Goal: Task Accomplishment & Management: Complete application form

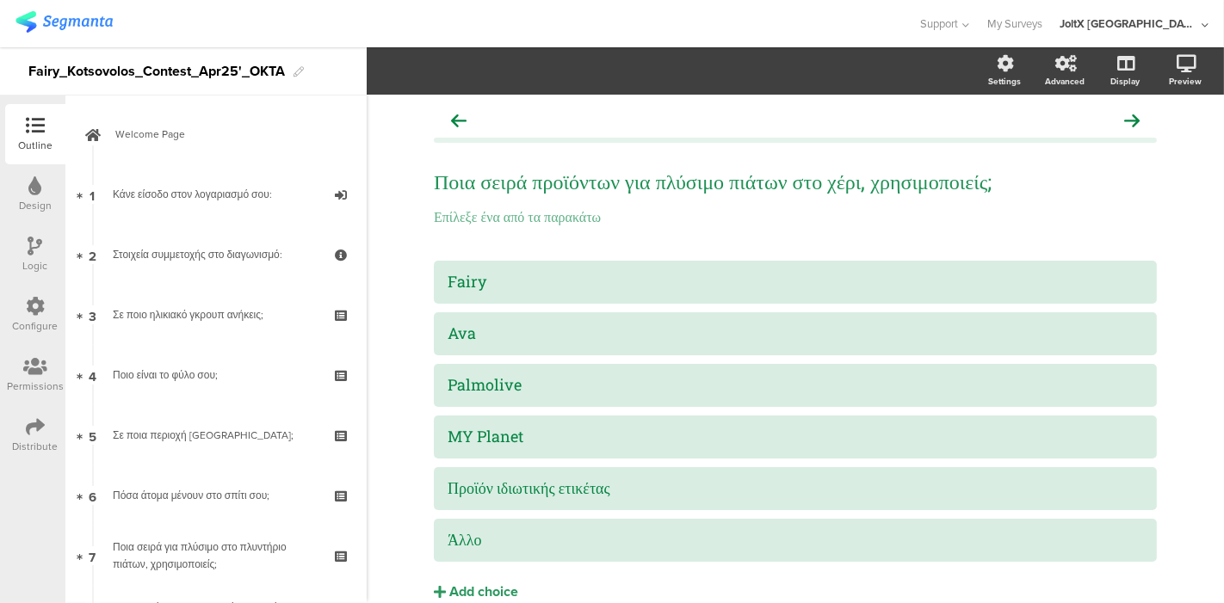
click at [24, 22] on img at bounding box center [63, 22] width 97 height 22
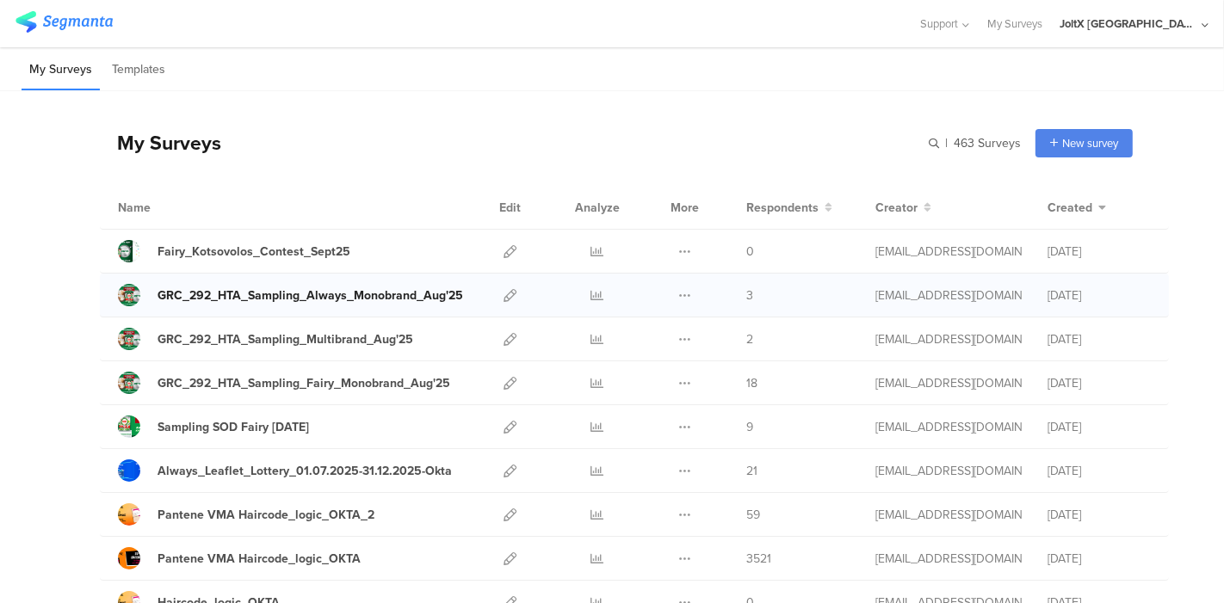
click at [324, 298] on div "GRC_292_HTA_Sampling_Always_Monobrand_Aug'25" at bounding box center [310, 296] width 306 height 18
click at [678, 297] on icon at bounding box center [684, 295] width 13 height 13
click at [503, 299] on icon at bounding box center [509, 295] width 13 height 13
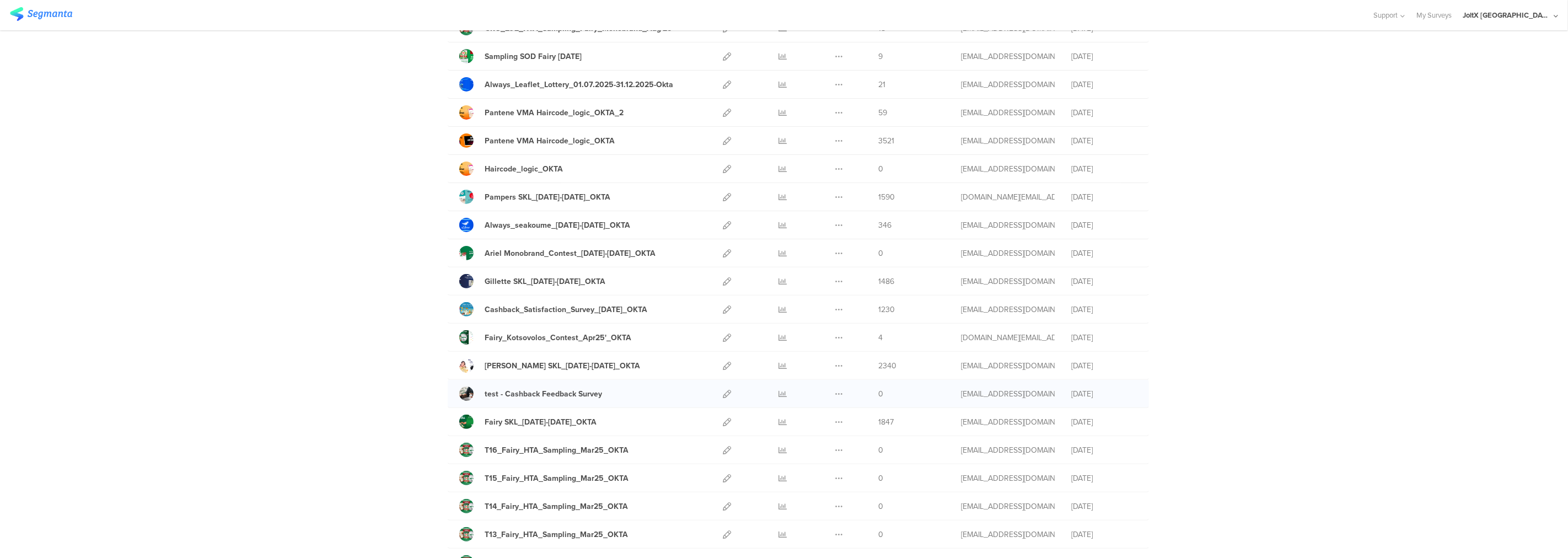
scroll to position [217, 0]
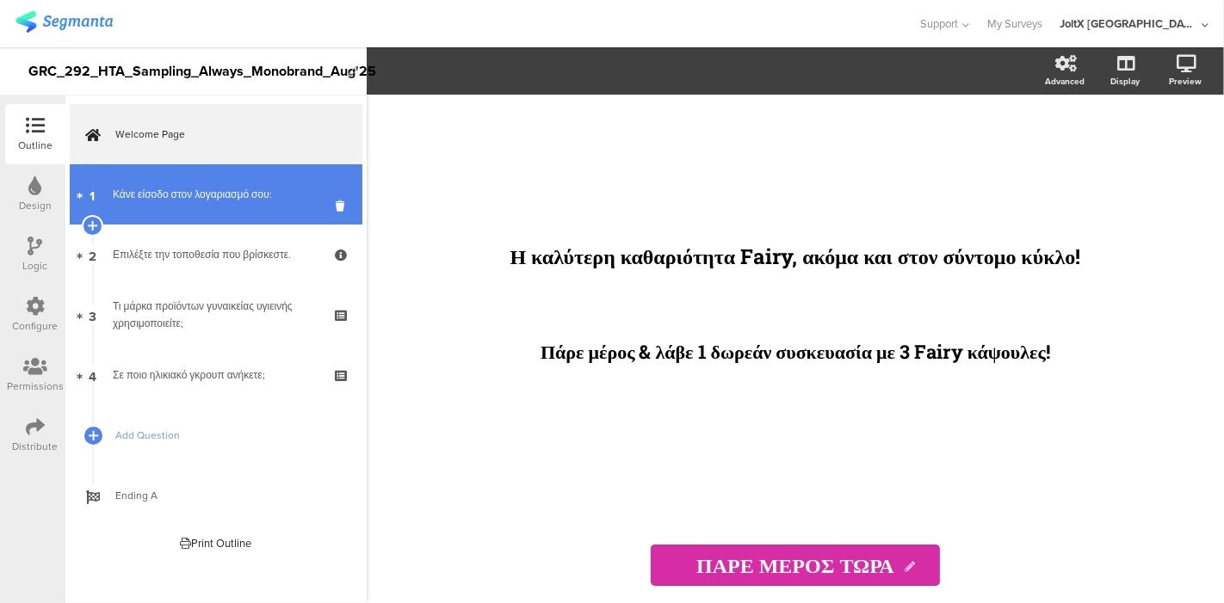
click at [188, 199] on div "Κάνε είσοδο στον λογαριασμό σου:" at bounding box center [216, 194] width 206 height 17
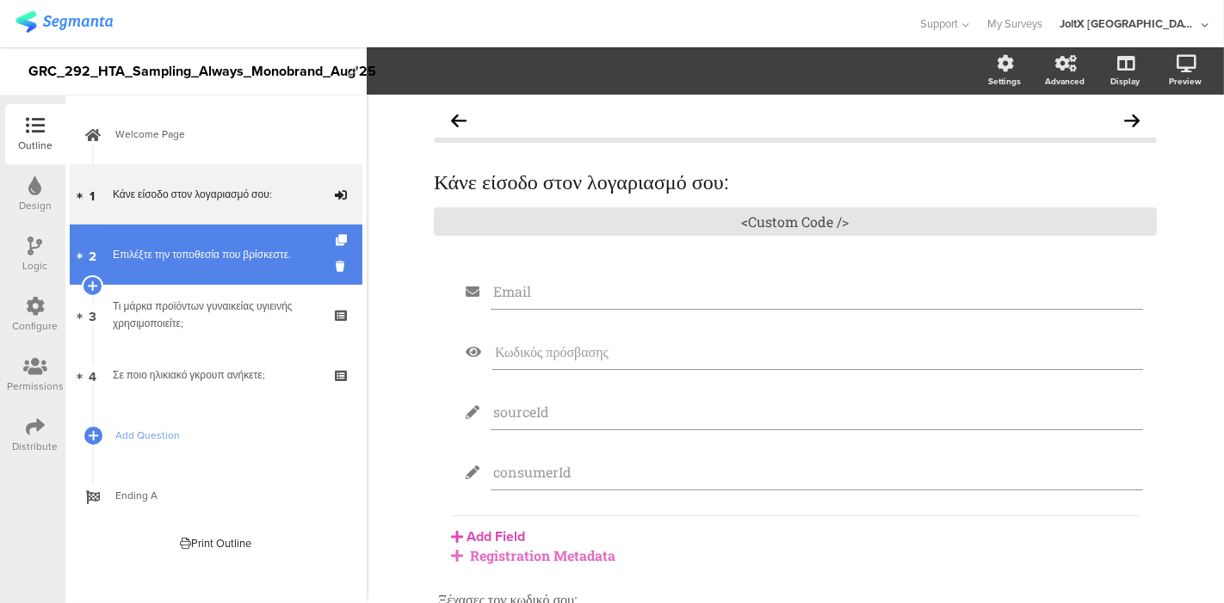
click at [162, 262] on div "Επιλέξτε την τοποθεσία που βρίσκεστε." at bounding box center [216, 254] width 206 height 17
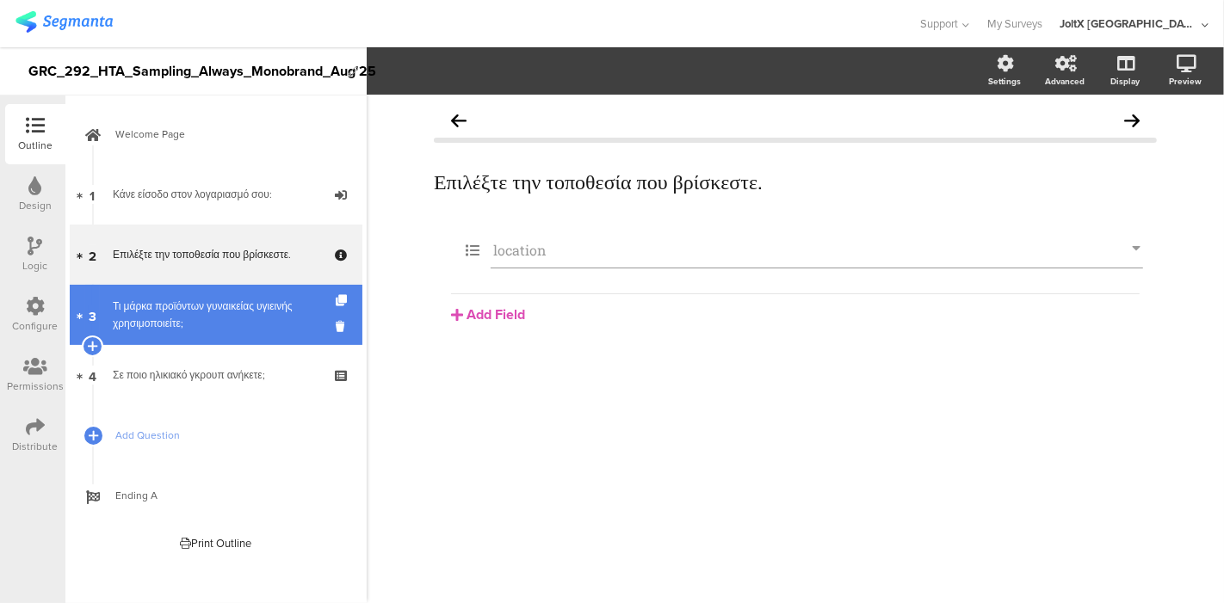
click at [131, 338] on link "3 Τι μάρκα προϊόντων γυναικείας υγιεινής χρησιμοποιείτε;" at bounding box center [216, 315] width 293 height 60
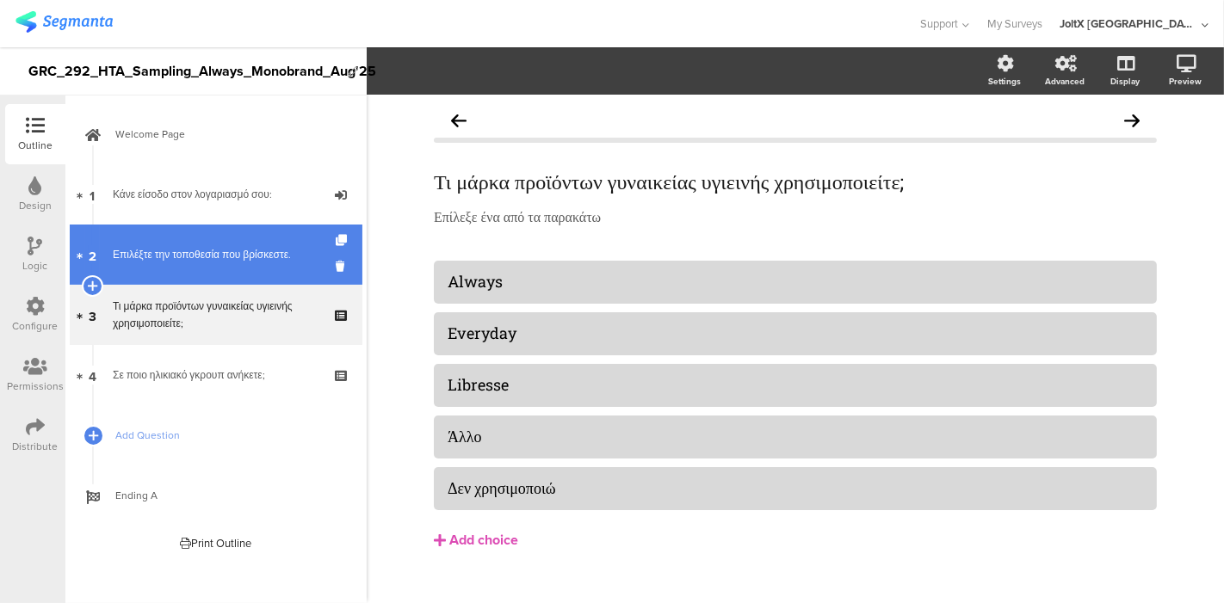
click at [213, 249] on div "Επιλέξτε την τοποθεσία που βρίσκεστε." at bounding box center [216, 254] width 206 height 17
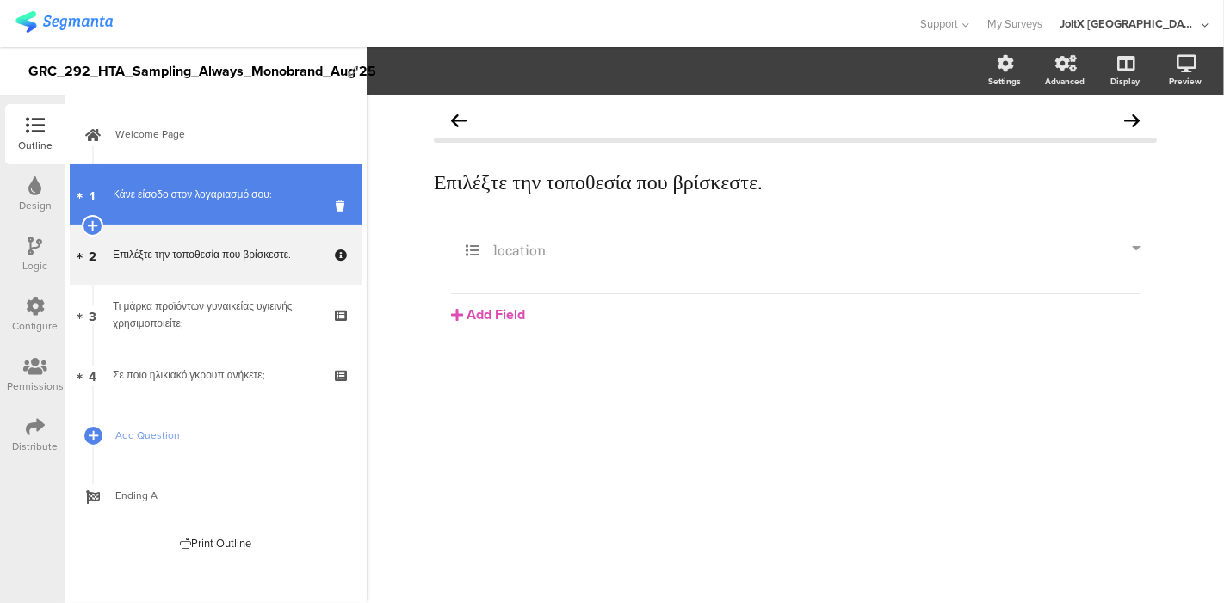
click at [207, 203] on link "1 Κάνε είσοδο στον λογαριασμό σου:" at bounding box center [216, 194] width 293 height 60
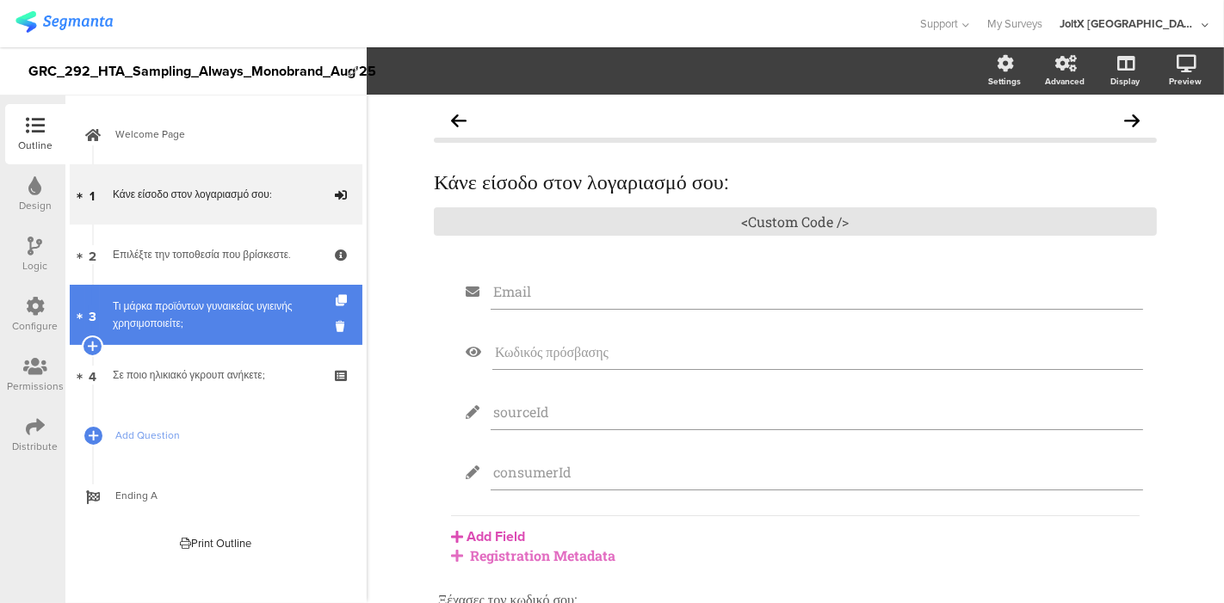
click at [194, 330] on div "Τι μάρκα προϊόντων γυναικείας υγιεινής χρησιμοποιείτε;" at bounding box center [216, 315] width 206 height 34
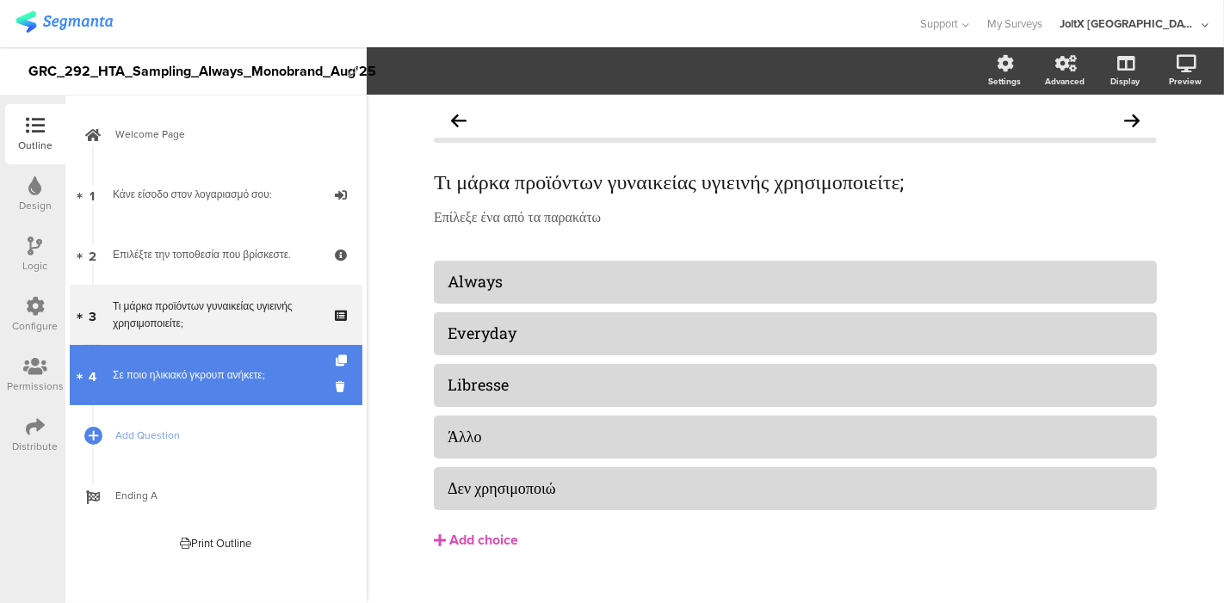
click at [189, 370] on div "Σε ποιο ηλικιακό γκρουπ ανήκετε;" at bounding box center [216, 375] width 206 height 17
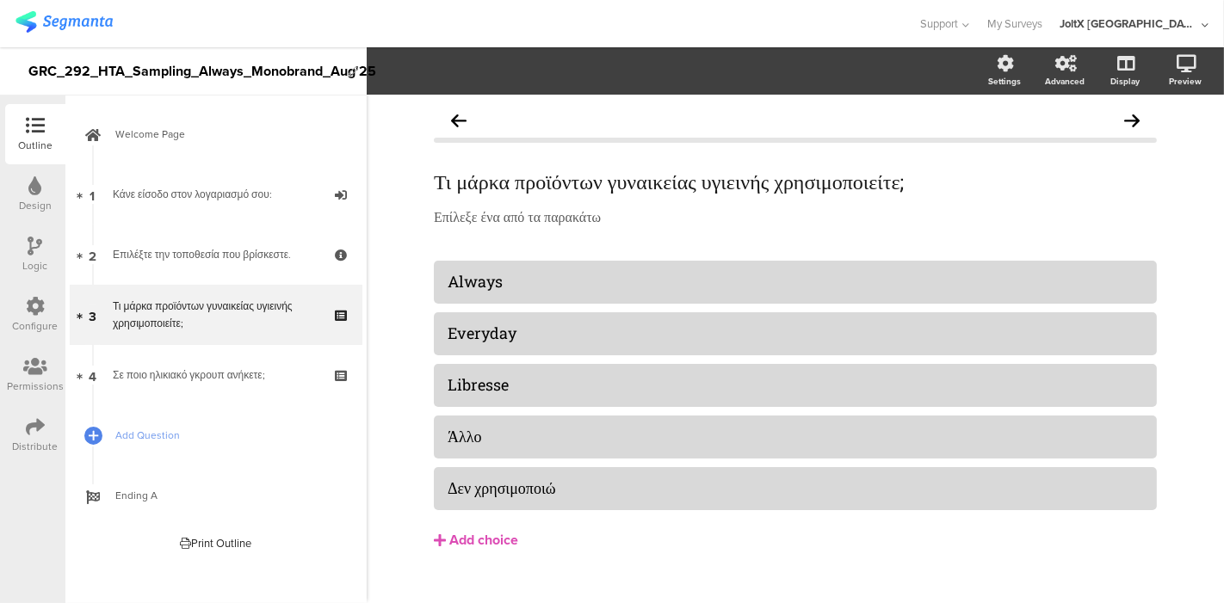
click at [34, 303] on icon at bounding box center [35, 306] width 19 height 19
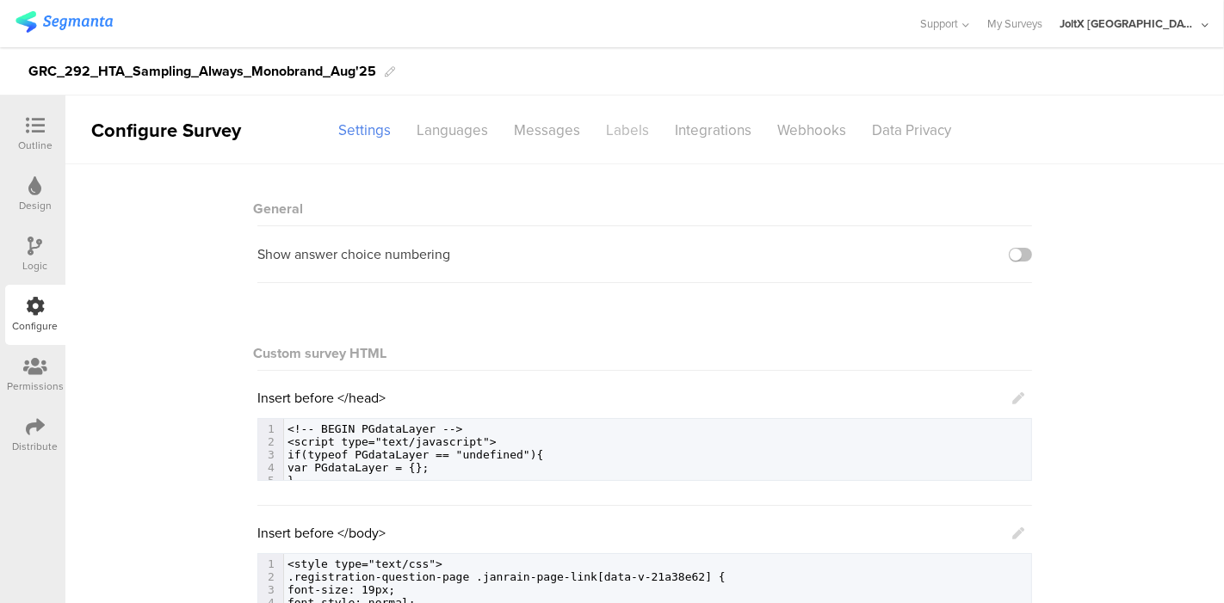
click at [627, 132] on div "Labels" at bounding box center [627, 130] width 69 height 30
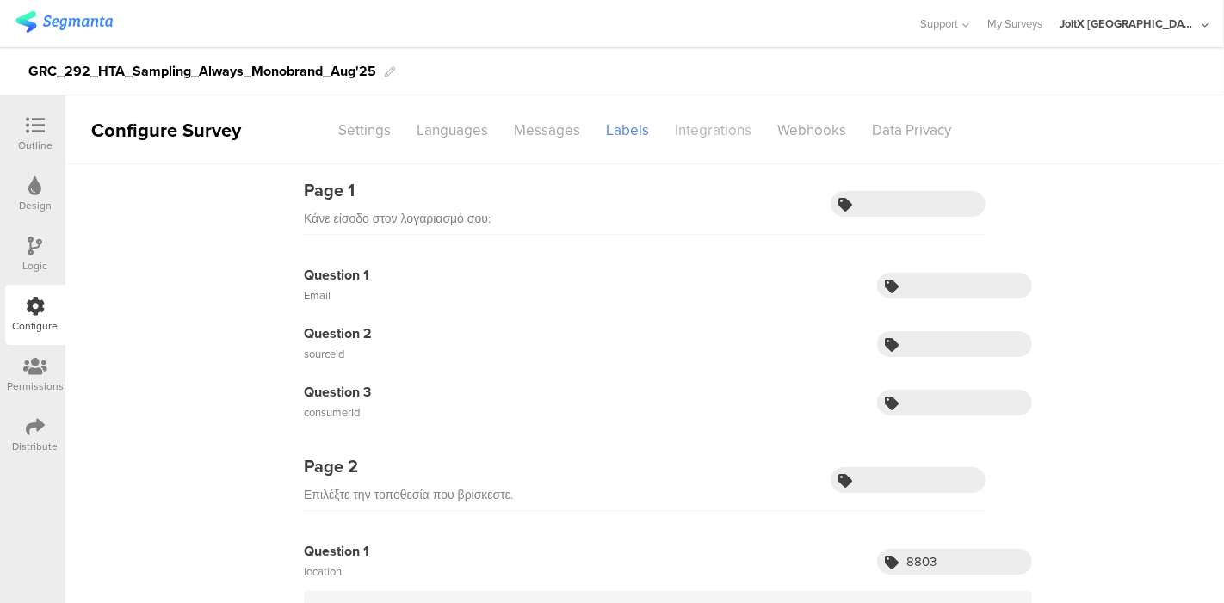
click at [706, 133] on div "Integrations" at bounding box center [713, 130] width 102 height 30
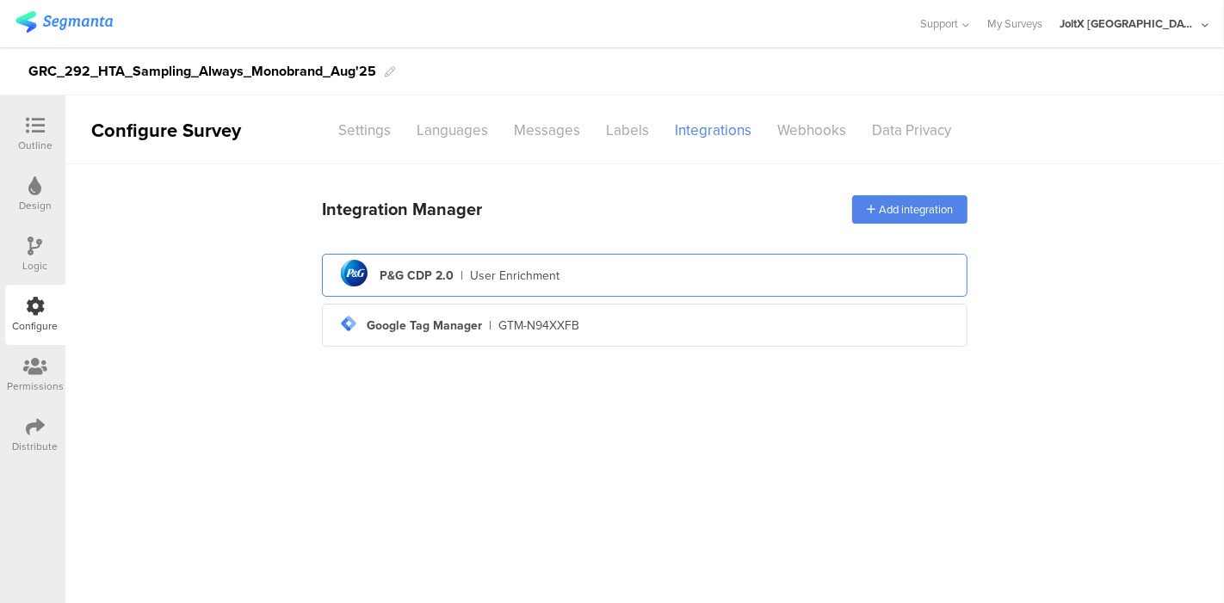
click at [565, 274] on div "pg logo P&G CDP 2.0 | User Enrichment" at bounding box center [645, 276] width 618 height 42
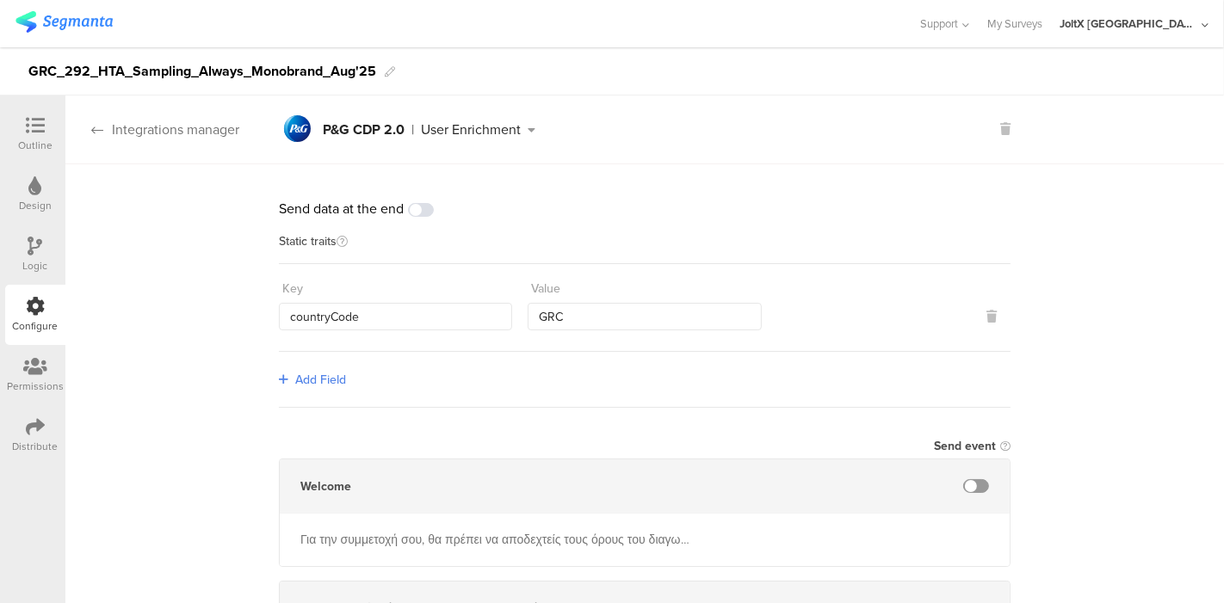
click at [108, 122] on div "Integrations manager" at bounding box center [152, 130] width 174 height 20
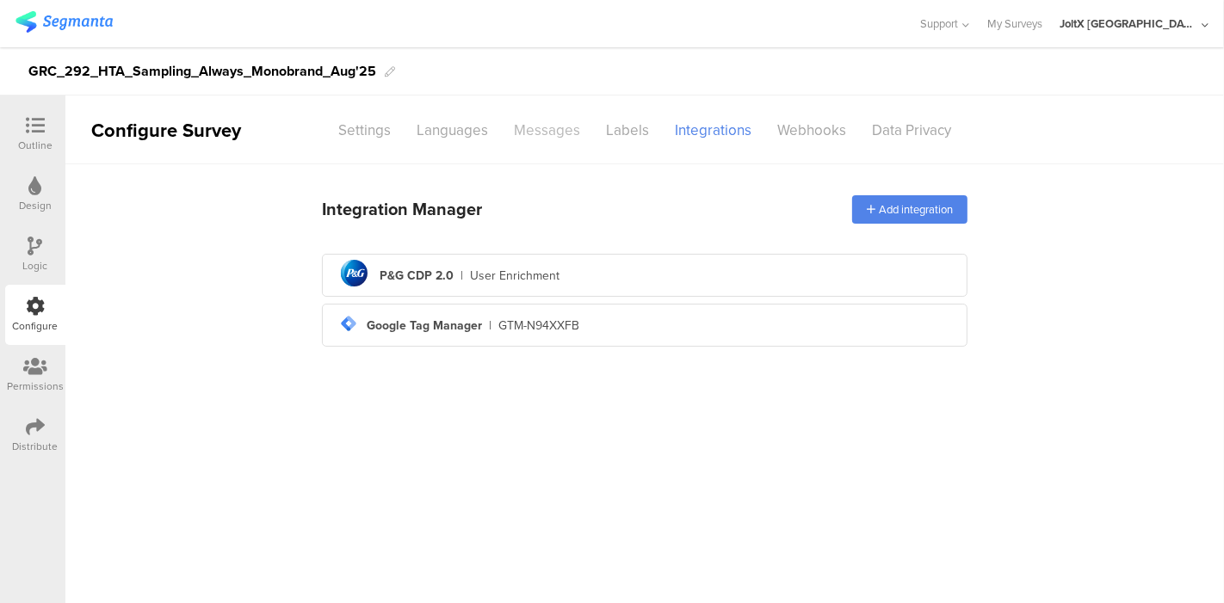
click at [535, 123] on div "Messages" at bounding box center [547, 130] width 92 height 30
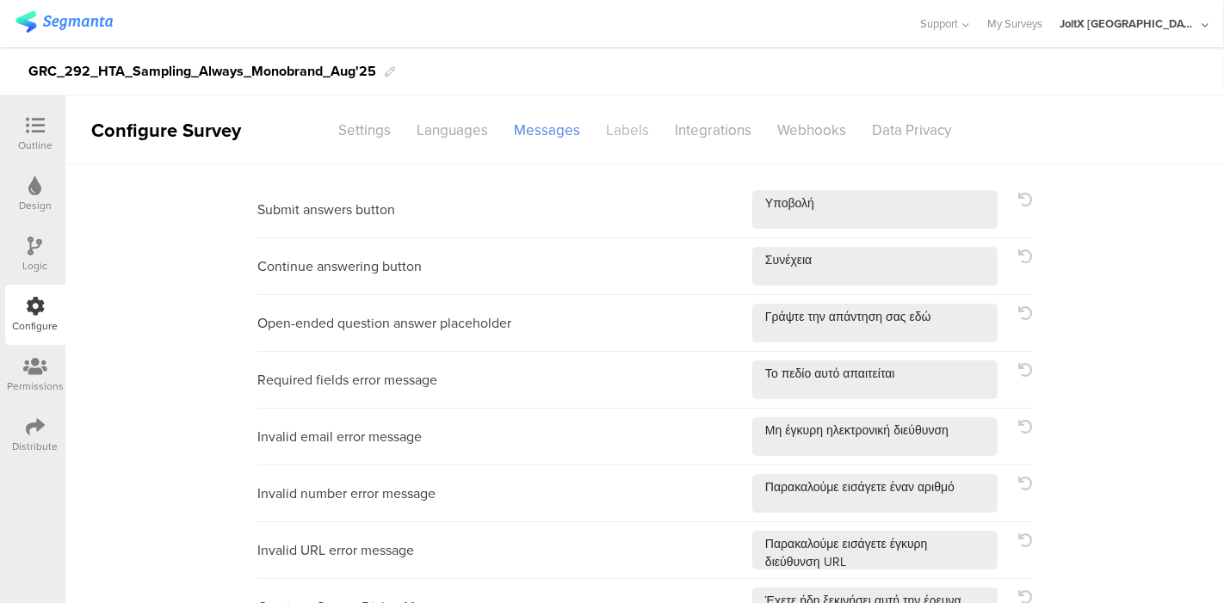
click at [609, 135] on div "Labels" at bounding box center [627, 130] width 69 height 30
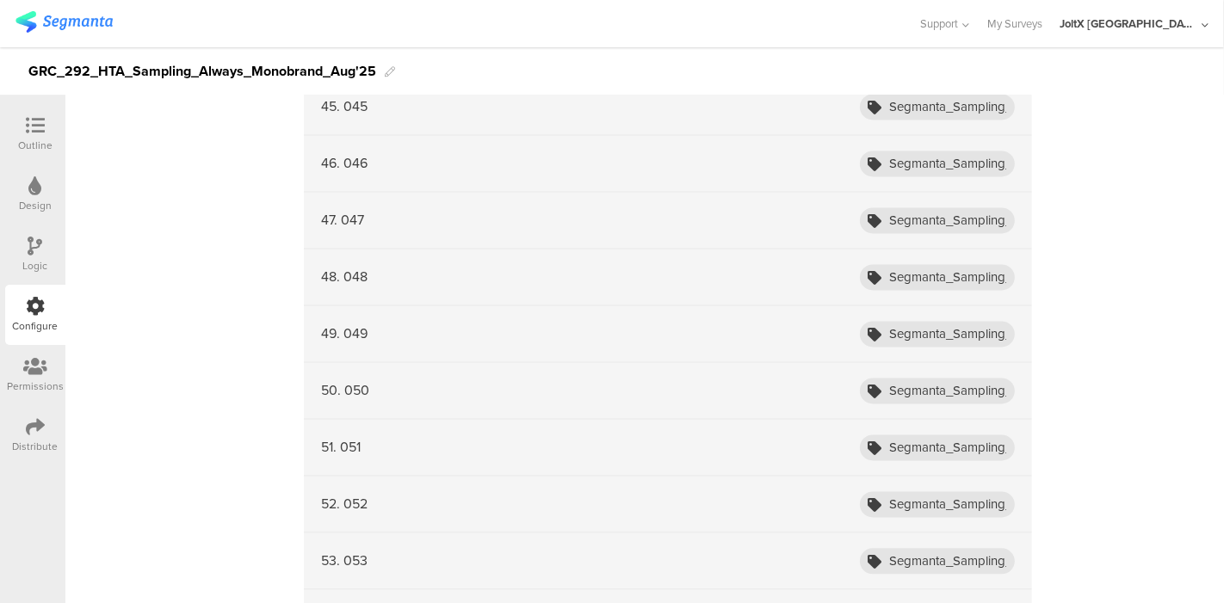
scroll to position [2996, 0]
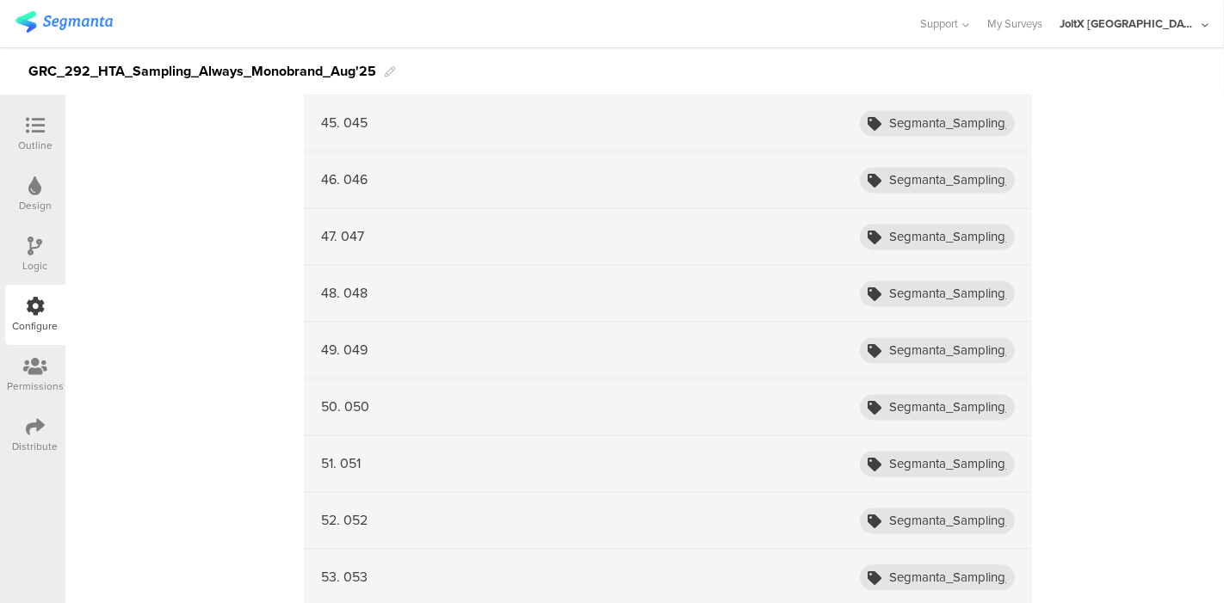
click at [46, 138] on div "Outline" at bounding box center [35, 145] width 34 height 15
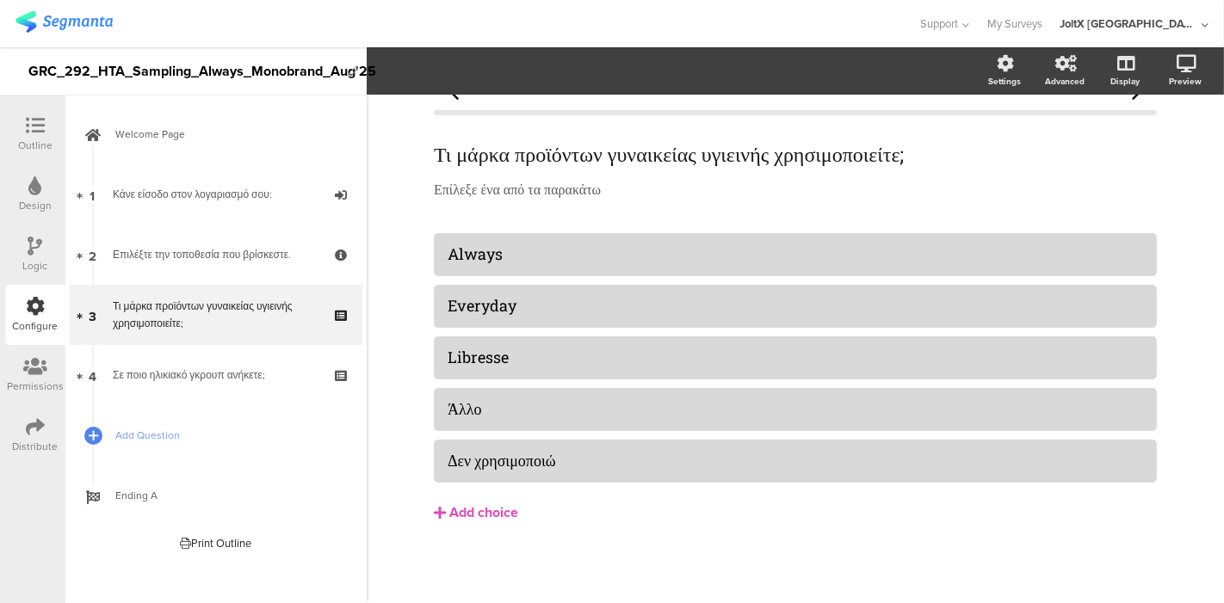
scroll to position [27, 0]
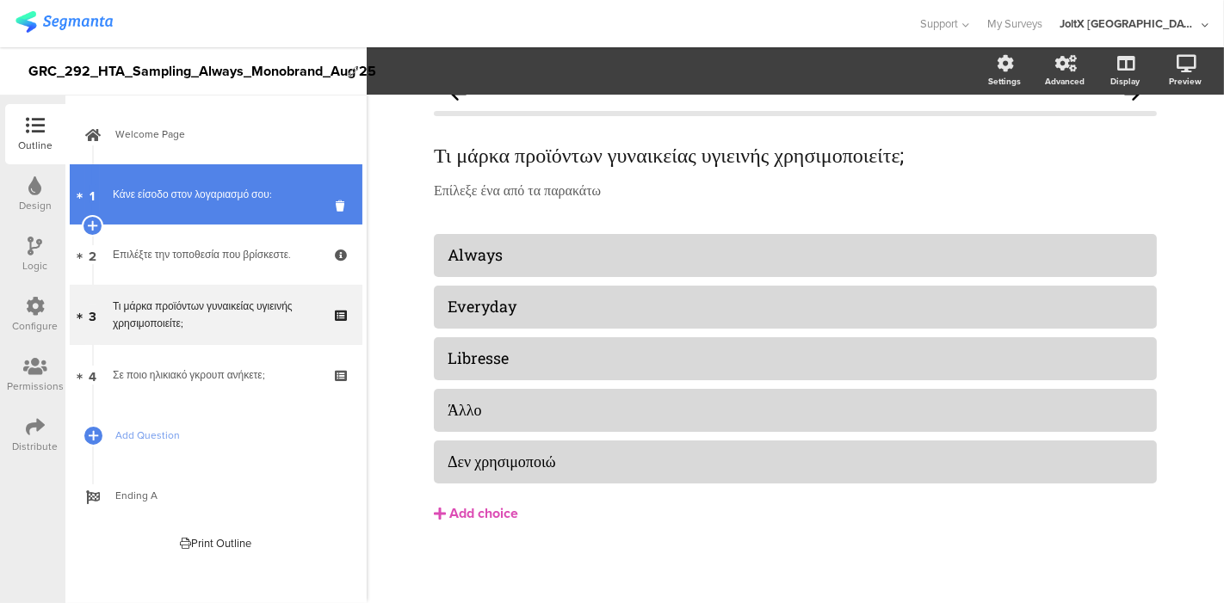
click at [174, 188] on div "Κάνε είσοδο στον λογαριασμό σου:" at bounding box center [216, 194] width 206 height 17
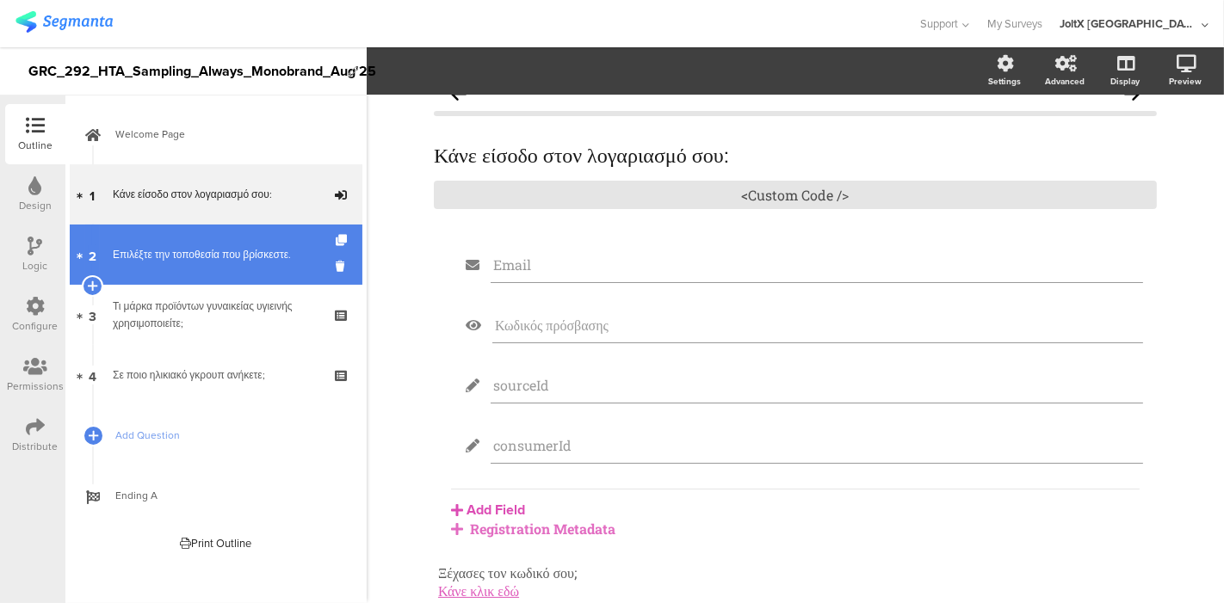
click at [168, 265] on link "2 Επιλέξτε την τοποθεσία που βρίσκεστε." at bounding box center [216, 255] width 293 height 60
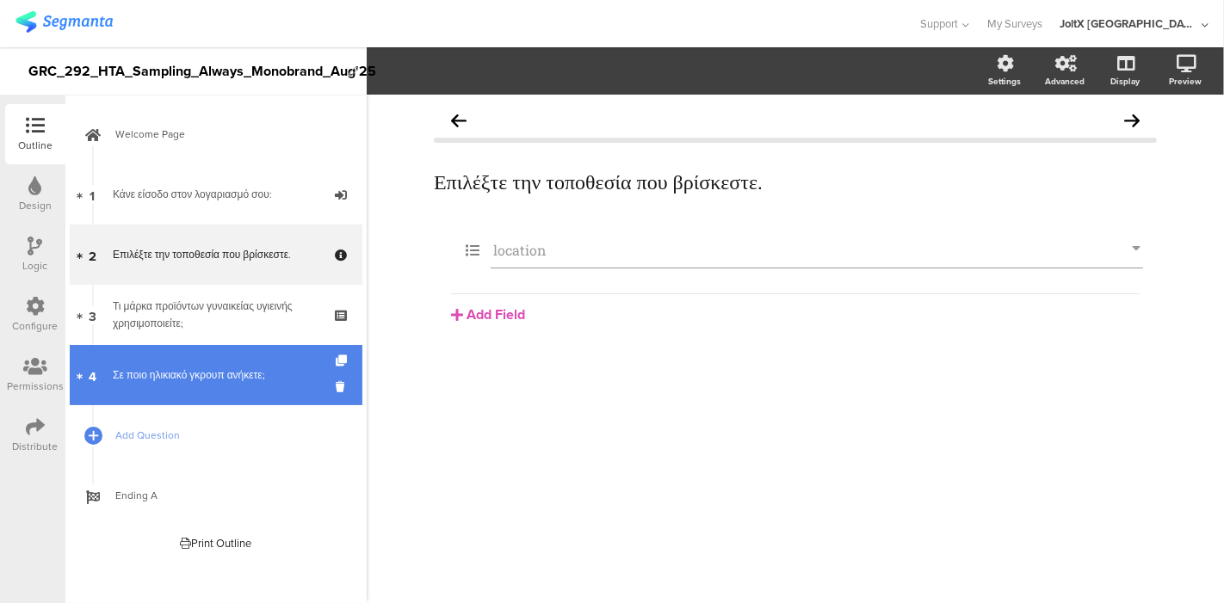
click at [167, 374] on div "Σε ποιο ηλικιακό γκρουπ ανήκετε;" at bounding box center [216, 375] width 206 height 17
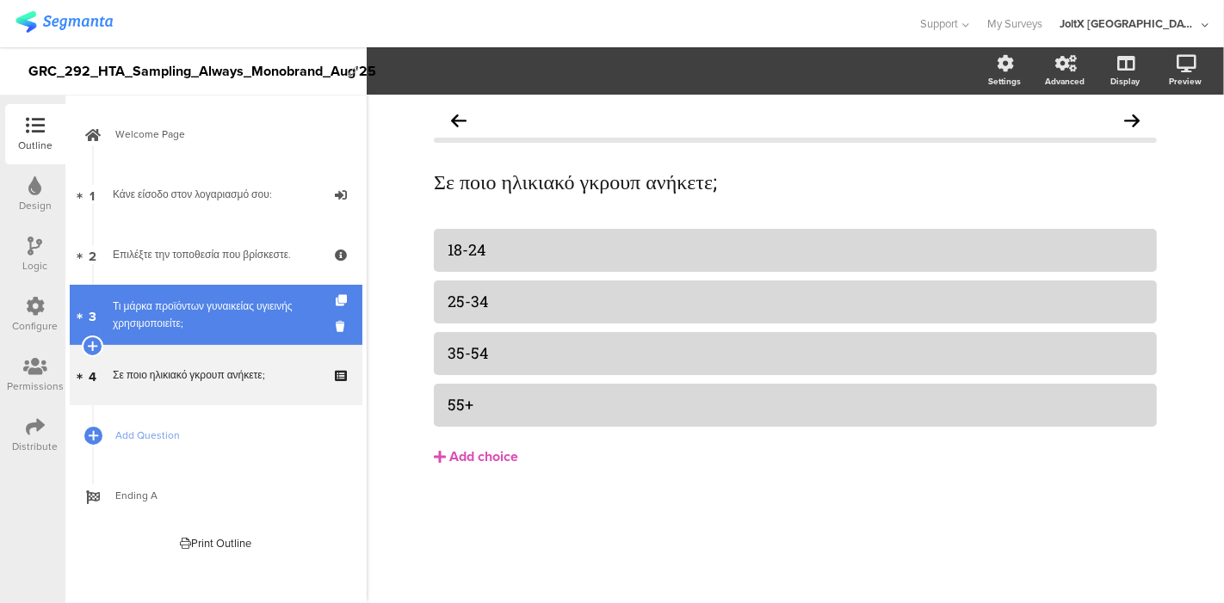
click at [168, 313] on div "Τι μάρκα προϊόντων γυναικείας υγιεινής χρησιμοποιείτε;" at bounding box center [216, 315] width 206 height 34
